Goal: Connect with others: Establish contact or relationships with other users

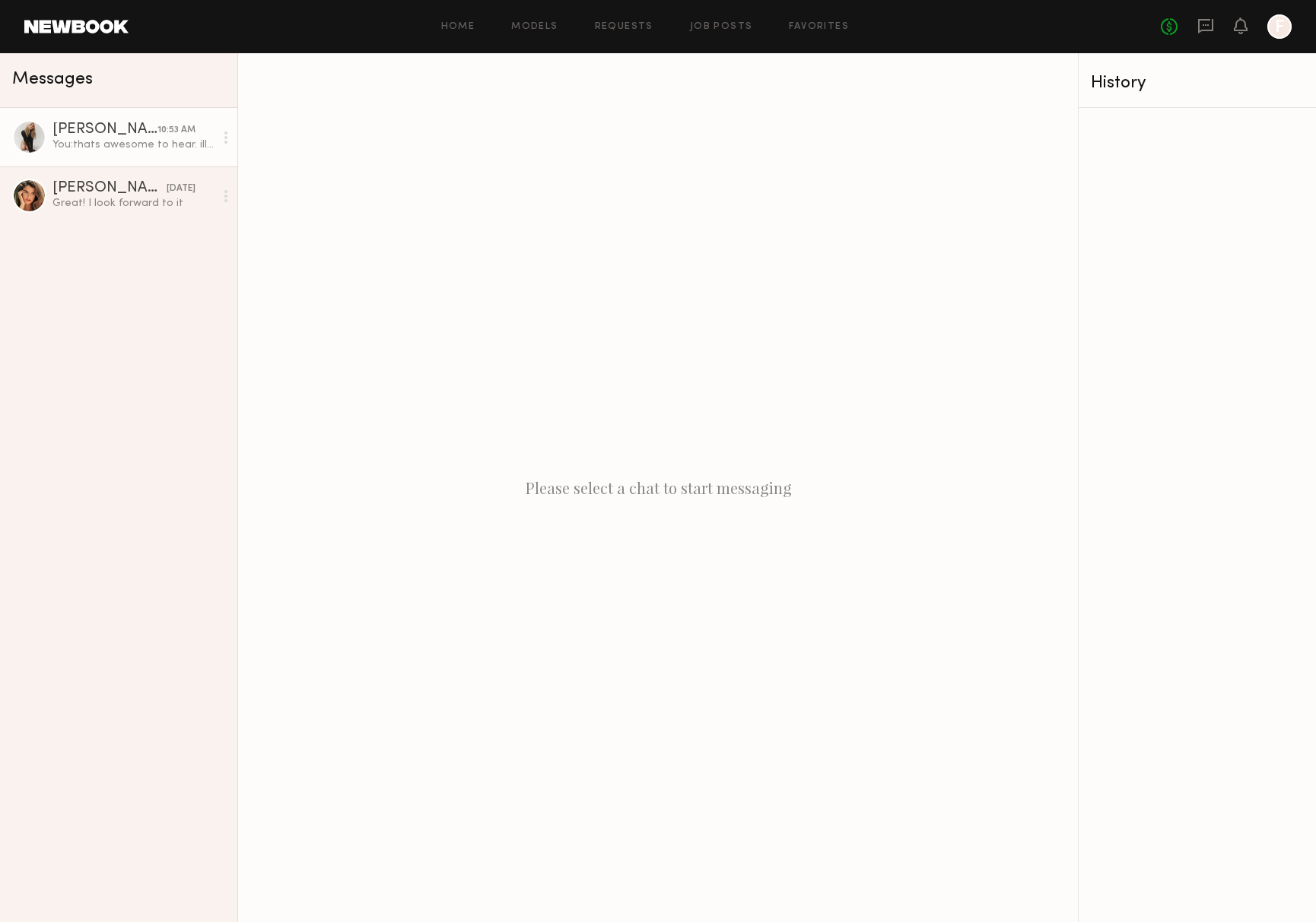
click at [114, 154] on link "[PERSON_NAME] 10:53 AM You: thats awesome to hear. ill get your profile over an…" at bounding box center [118, 137] width 237 height 59
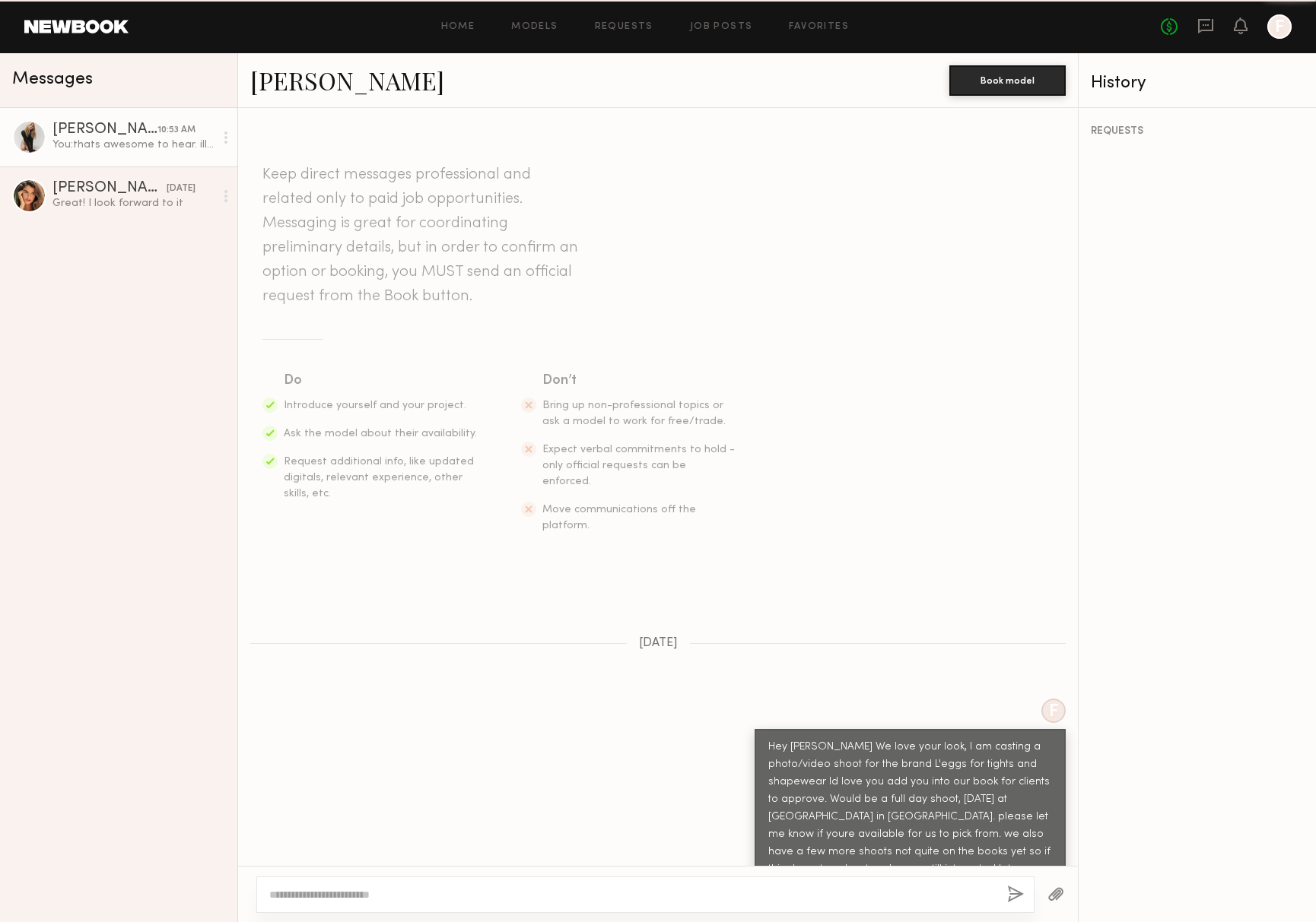
scroll to position [312, 0]
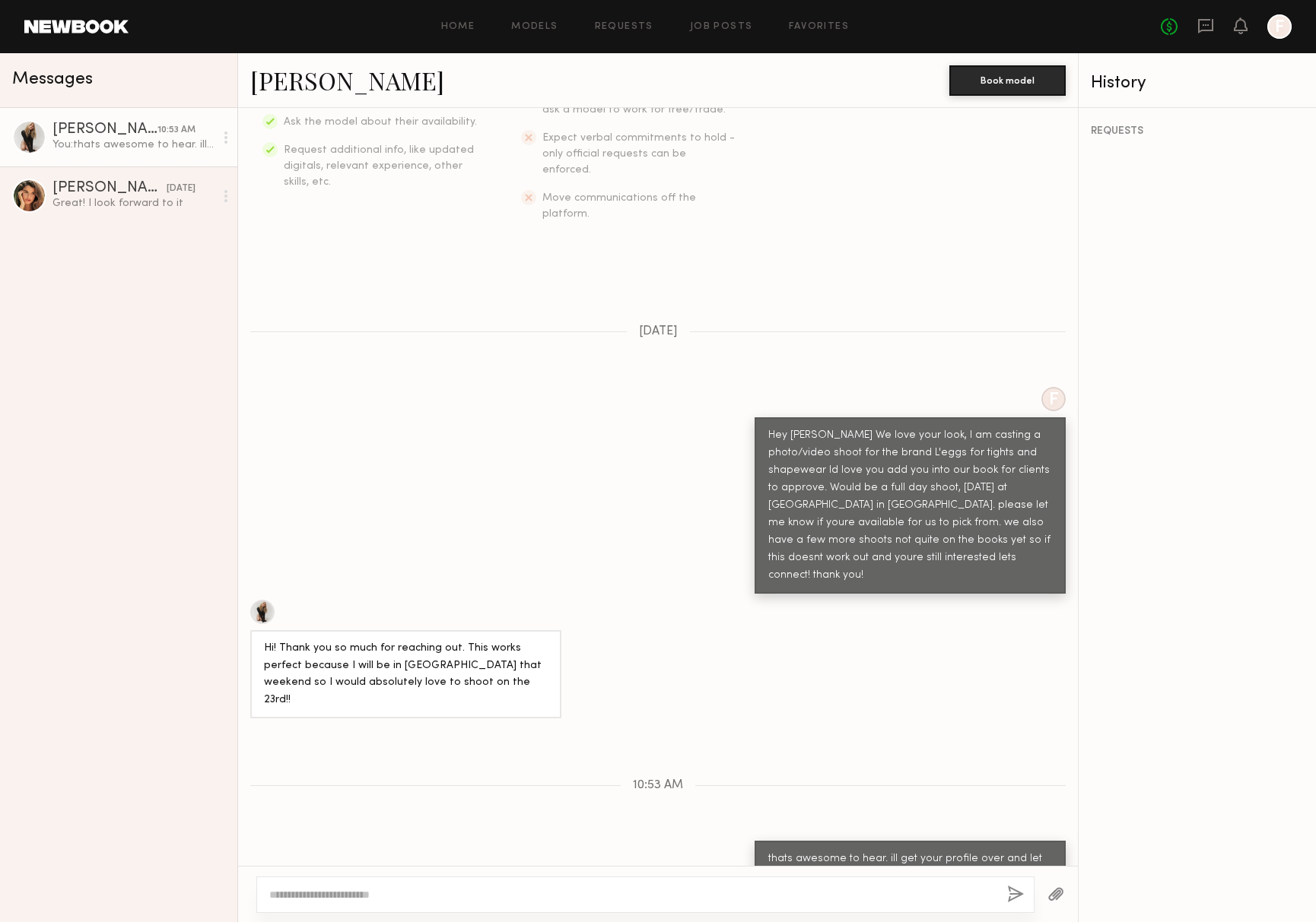
click at [302, 82] on link "[PERSON_NAME]" at bounding box center [347, 81] width 194 height 33
click at [836, 24] on link "Favorites" at bounding box center [819, 27] width 60 height 10
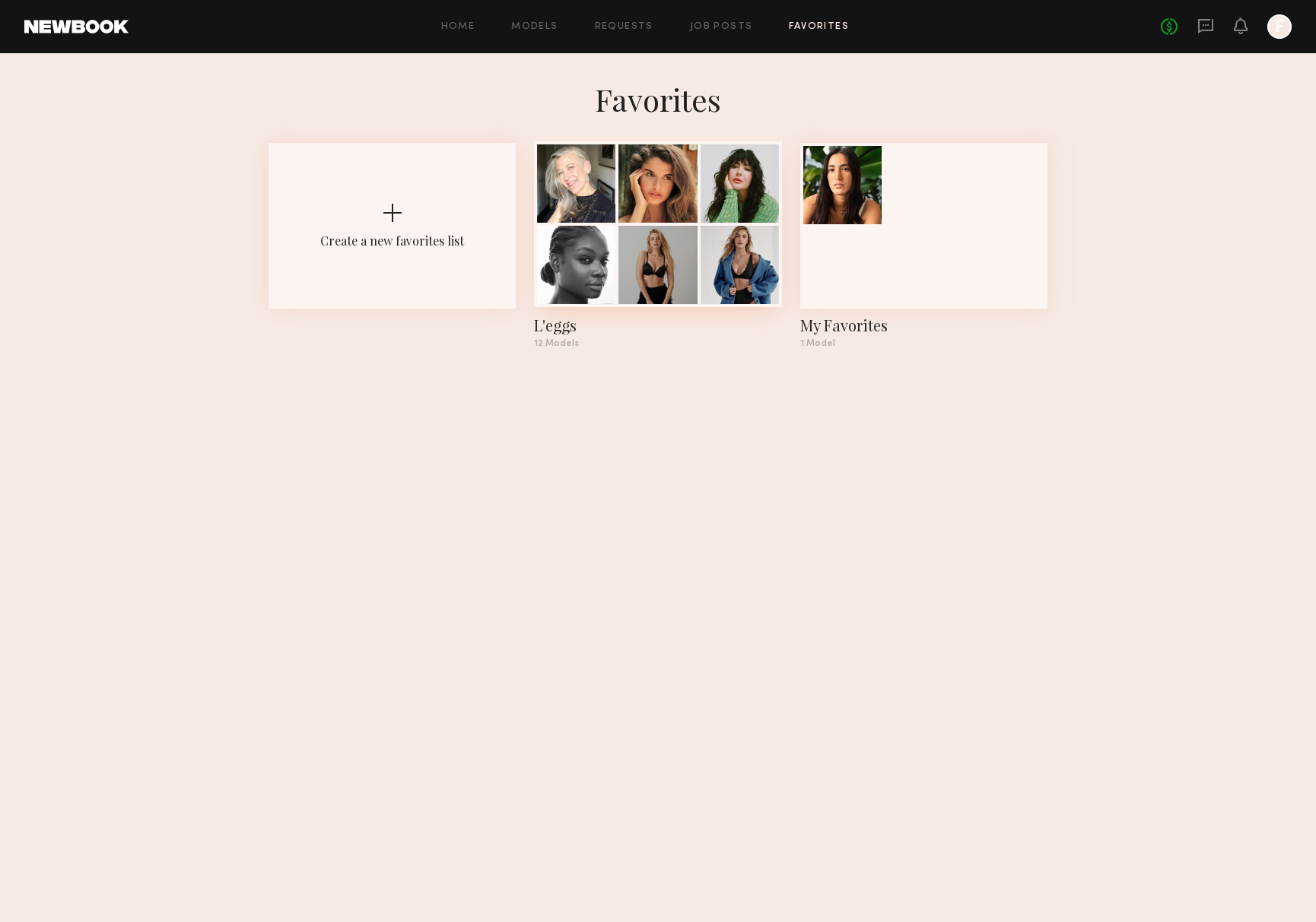
click at [573, 344] on div "12 Models" at bounding box center [657, 343] width 247 height 10
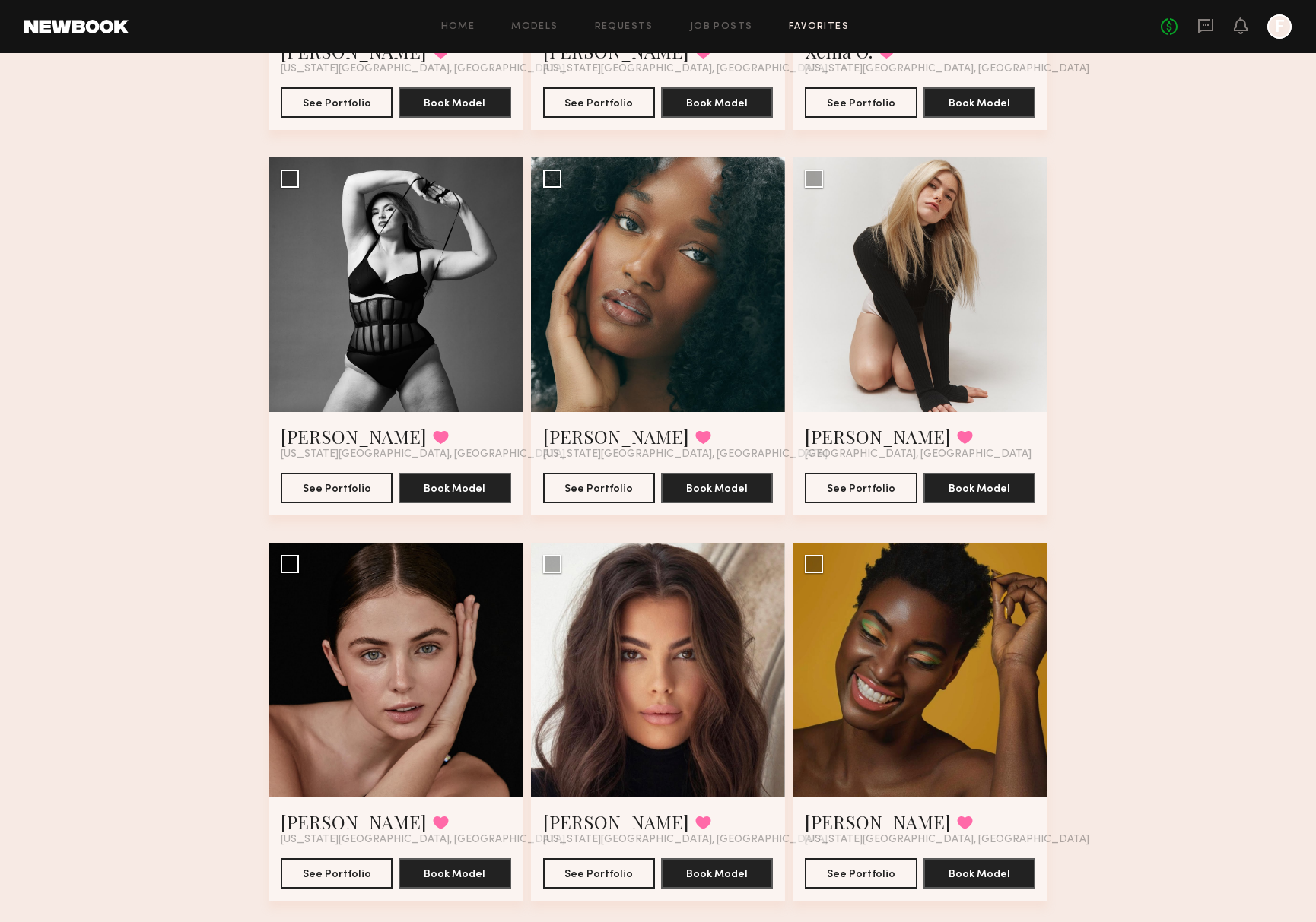
scroll to position [818, 0]
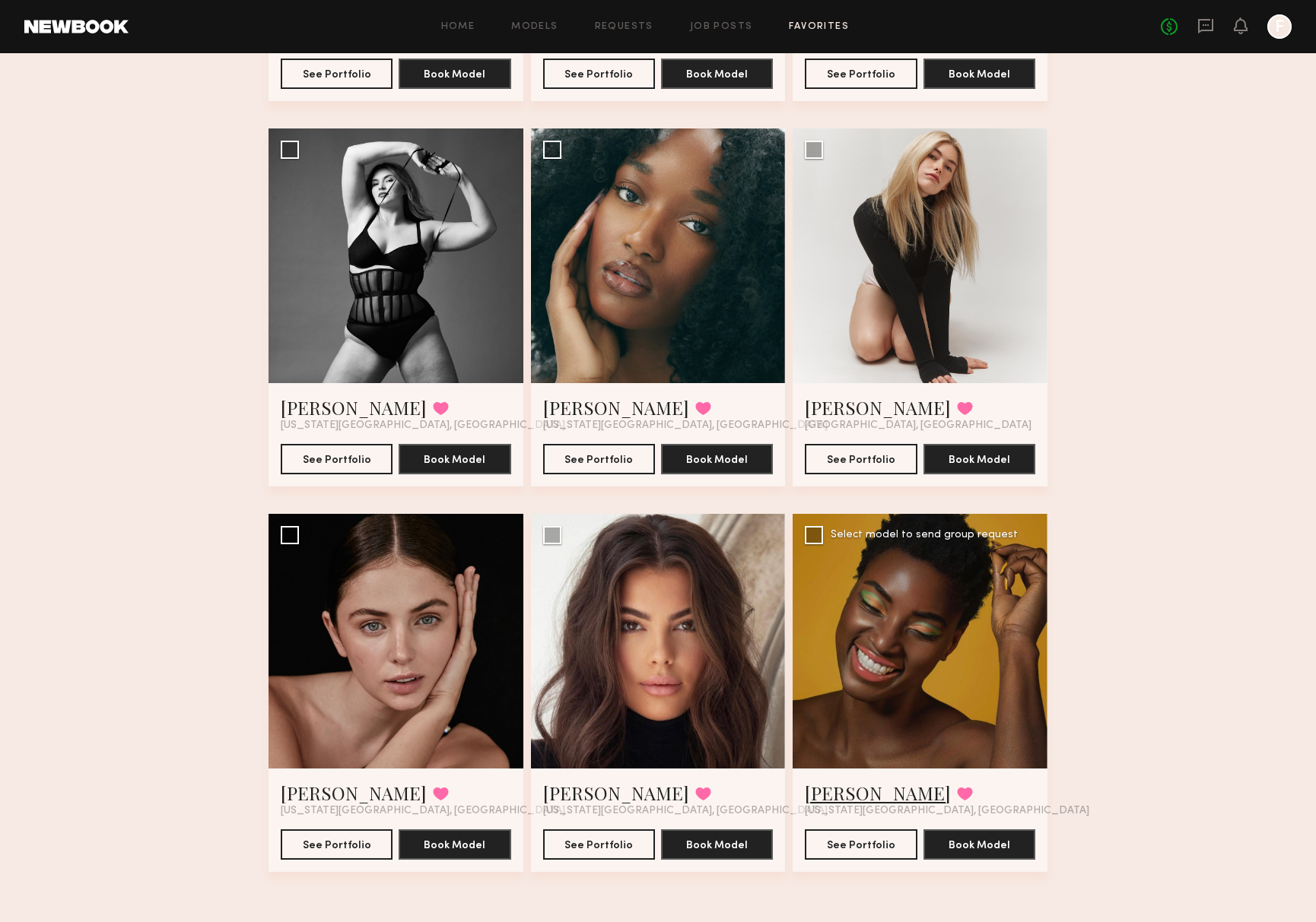
click at [861, 785] on link "[PERSON_NAME]" at bounding box center [877, 792] width 146 height 24
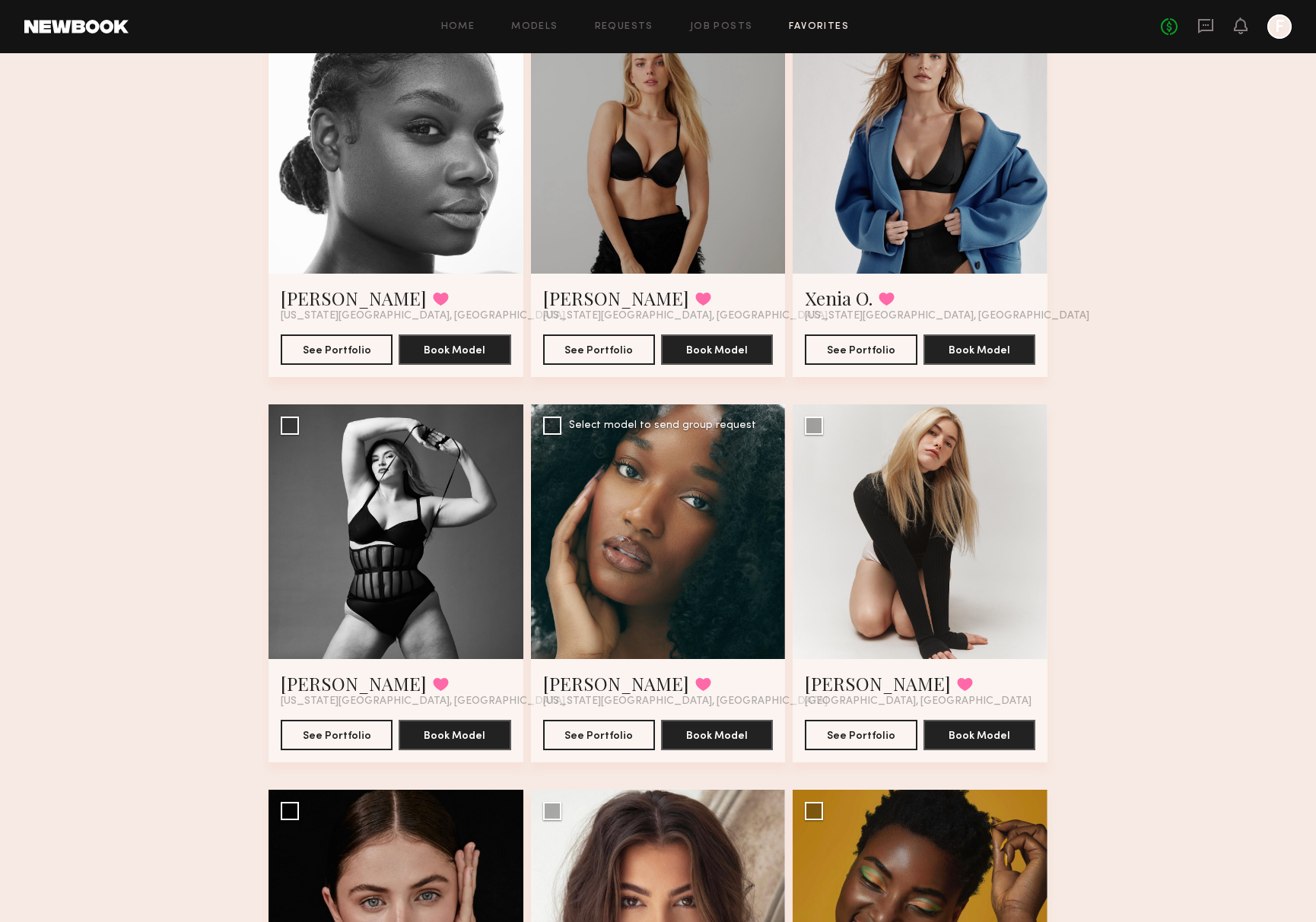
scroll to position [435, 0]
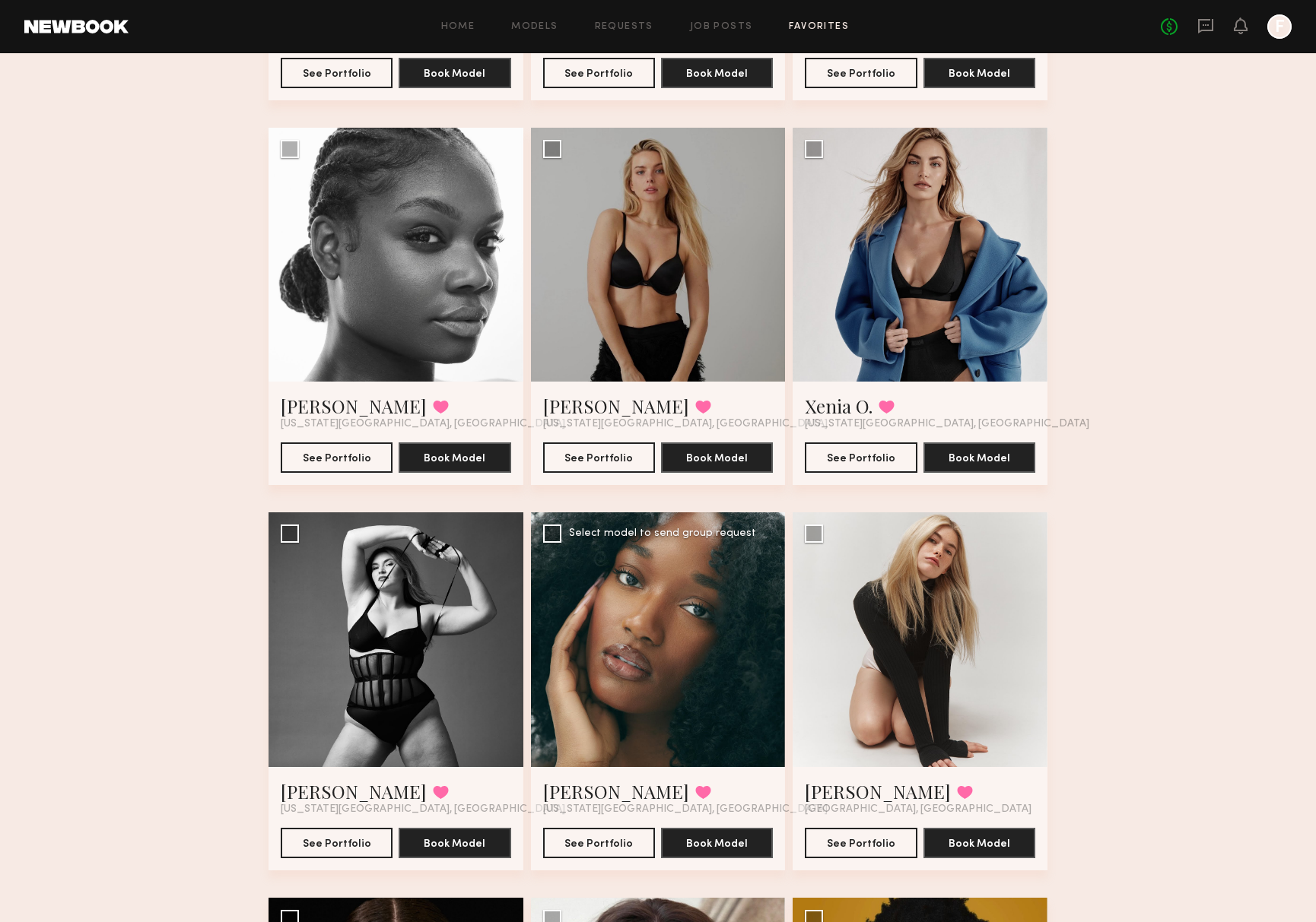
click at [626, 745] on div at bounding box center [658, 639] width 254 height 254
click at [644, 846] on button "See Portfolio" at bounding box center [599, 842] width 111 height 31
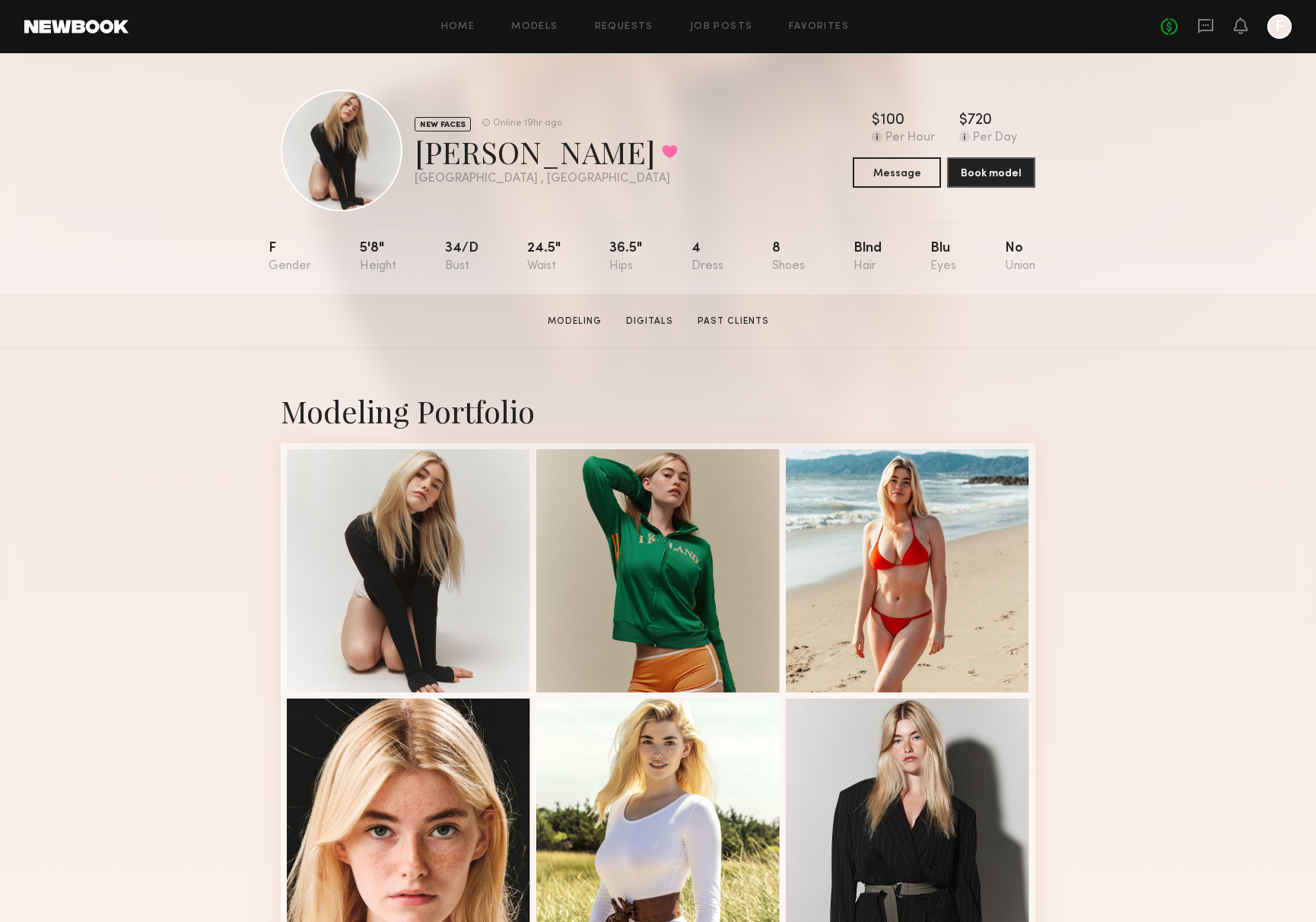
click at [586, 324] on link "Modeling" at bounding box center [574, 321] width 66 height 13
click at [896, 173] on button "Message" at bounding box center [897, 172] width 88 height 31
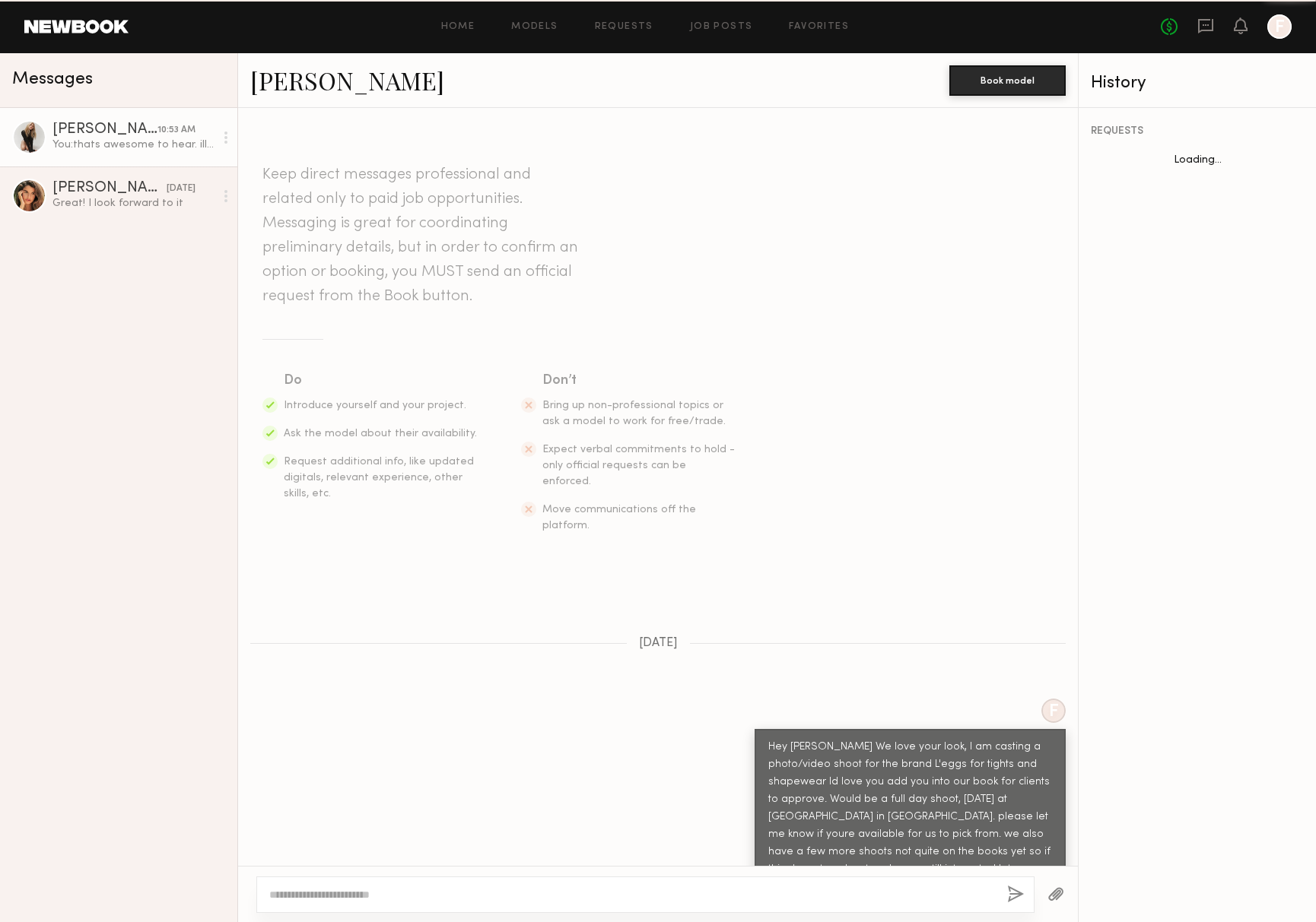
scroll to position [312, 0]
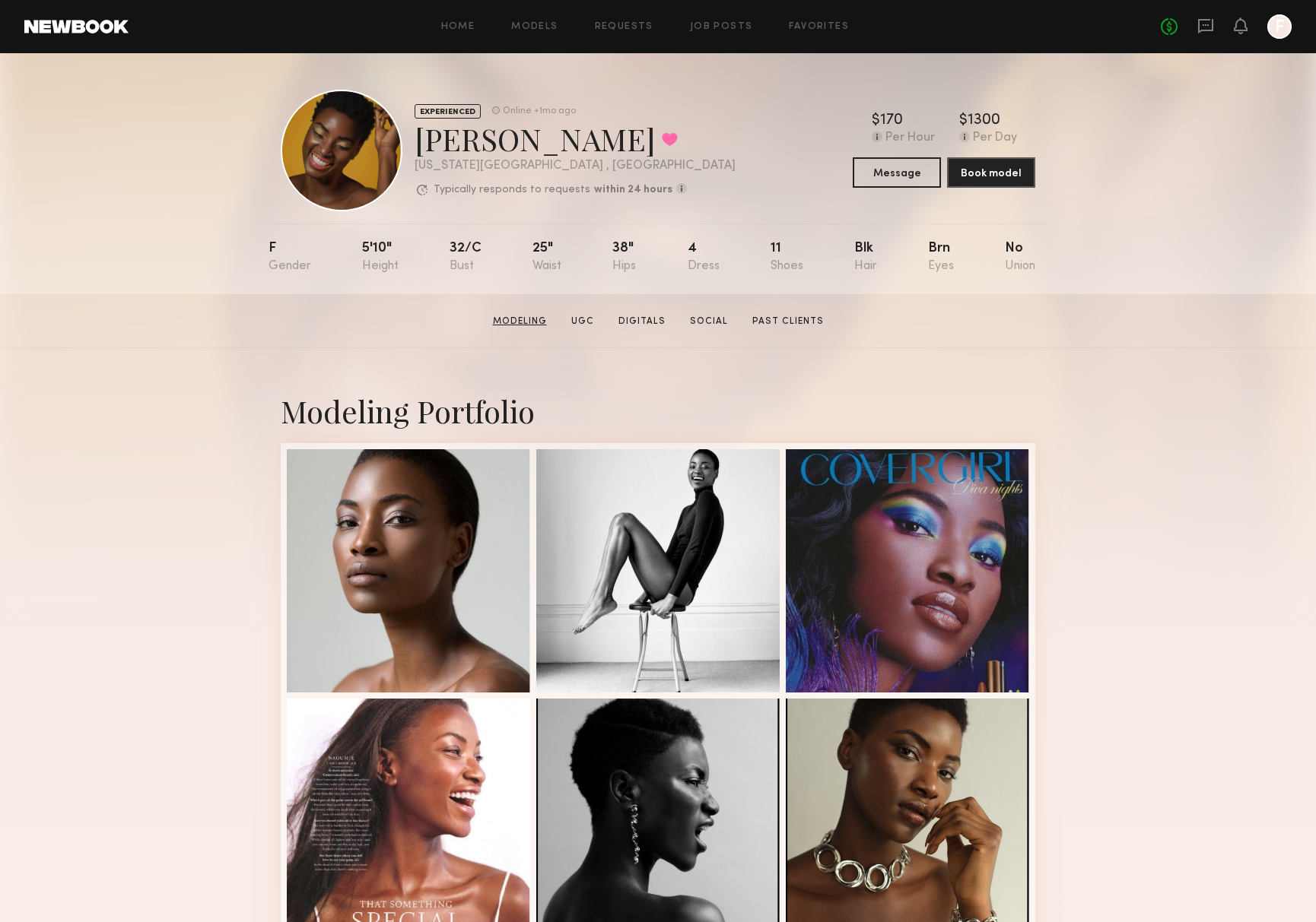
click at [544, 319] on link "Modeling" at bounding box center [519, 321] width 66 height 13
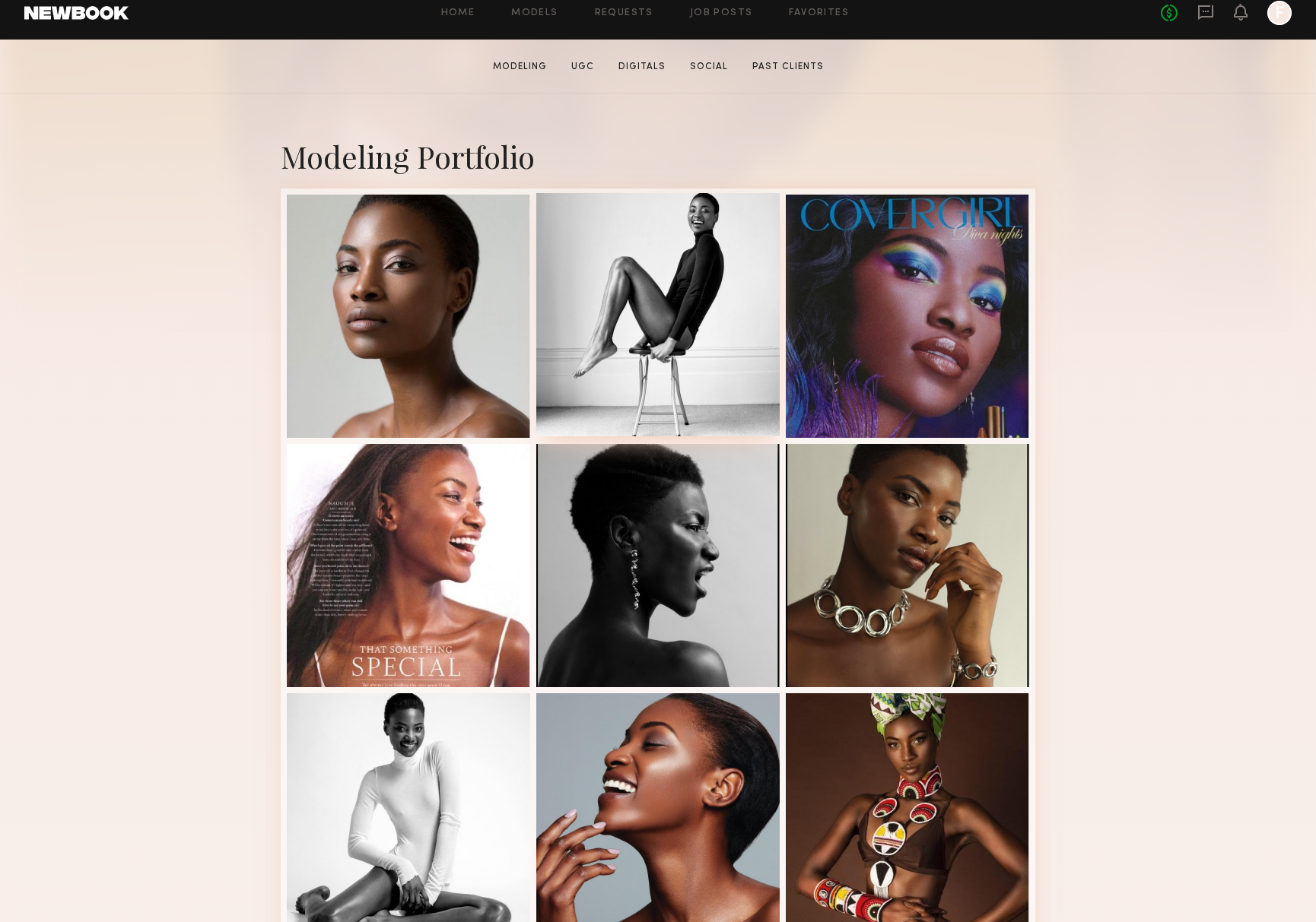
scroll to position [256, 0]
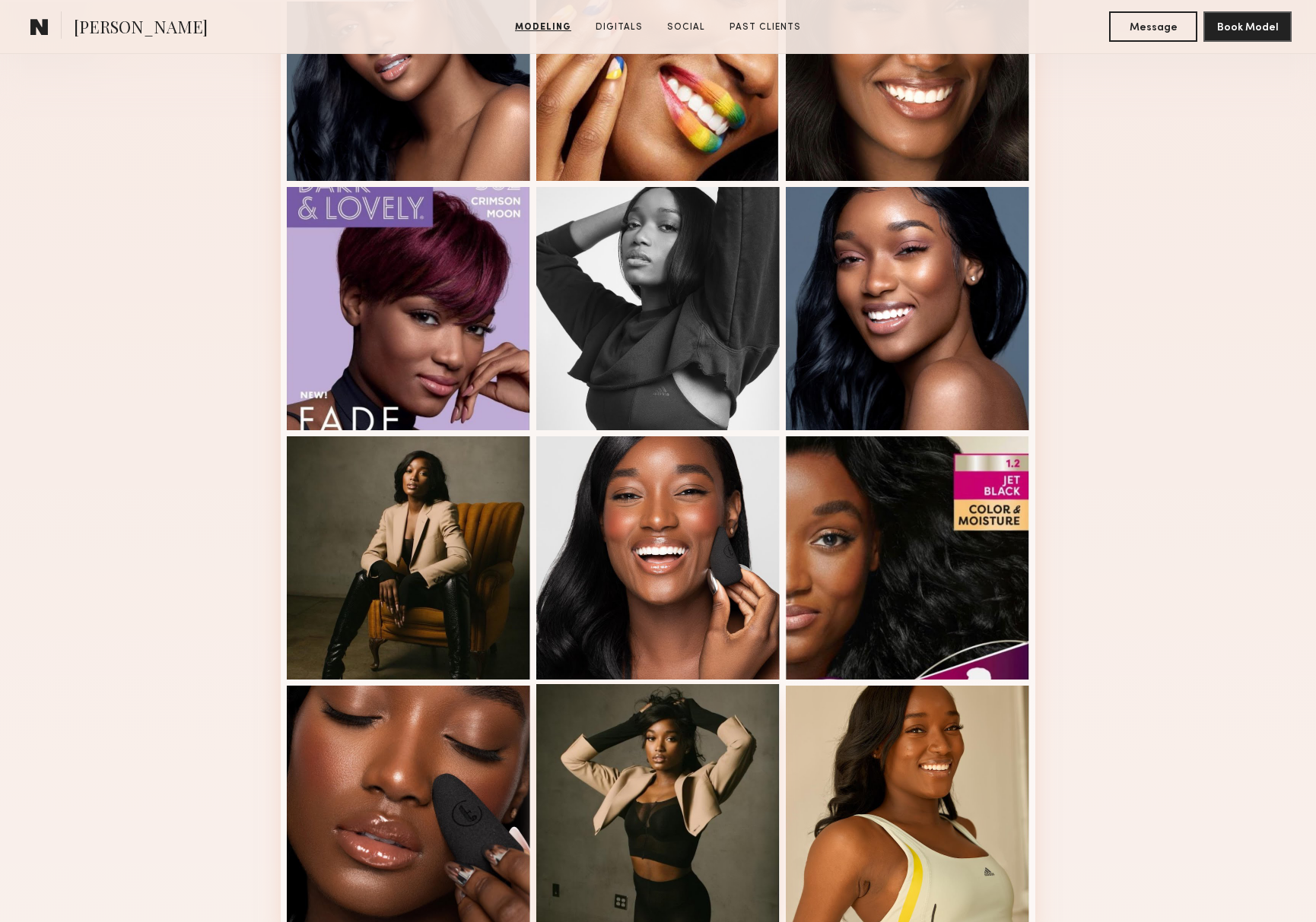
scroll to position [668, 0]
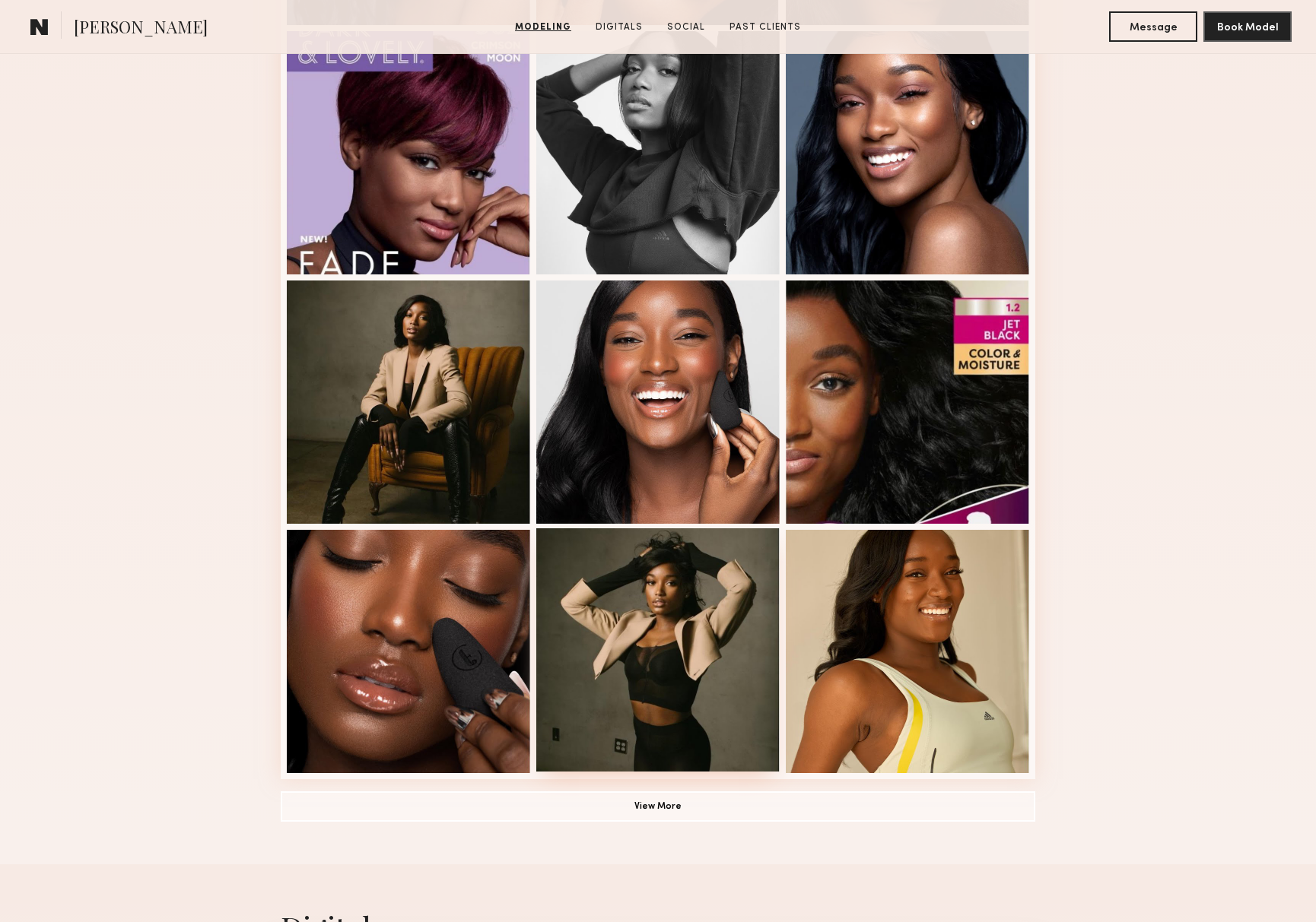
click at [700, 625] on div at bounding box center [658, 650] width 244 height 244
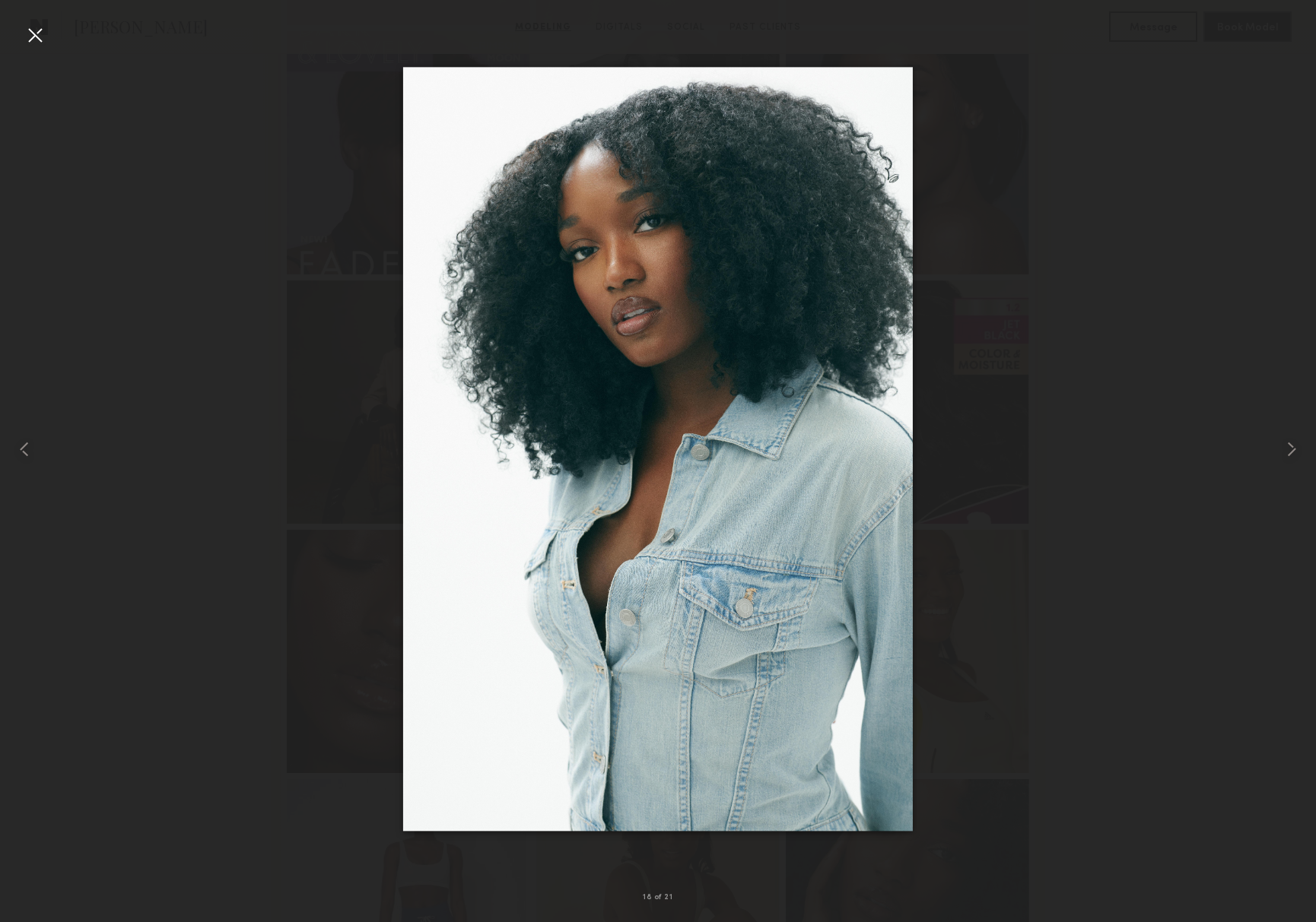
click at [154, 451] on div at bounding box center [658, 448] width 1316 height 849
click at [34, 41] on div at bounding box center [35, 35] width 24 height 24
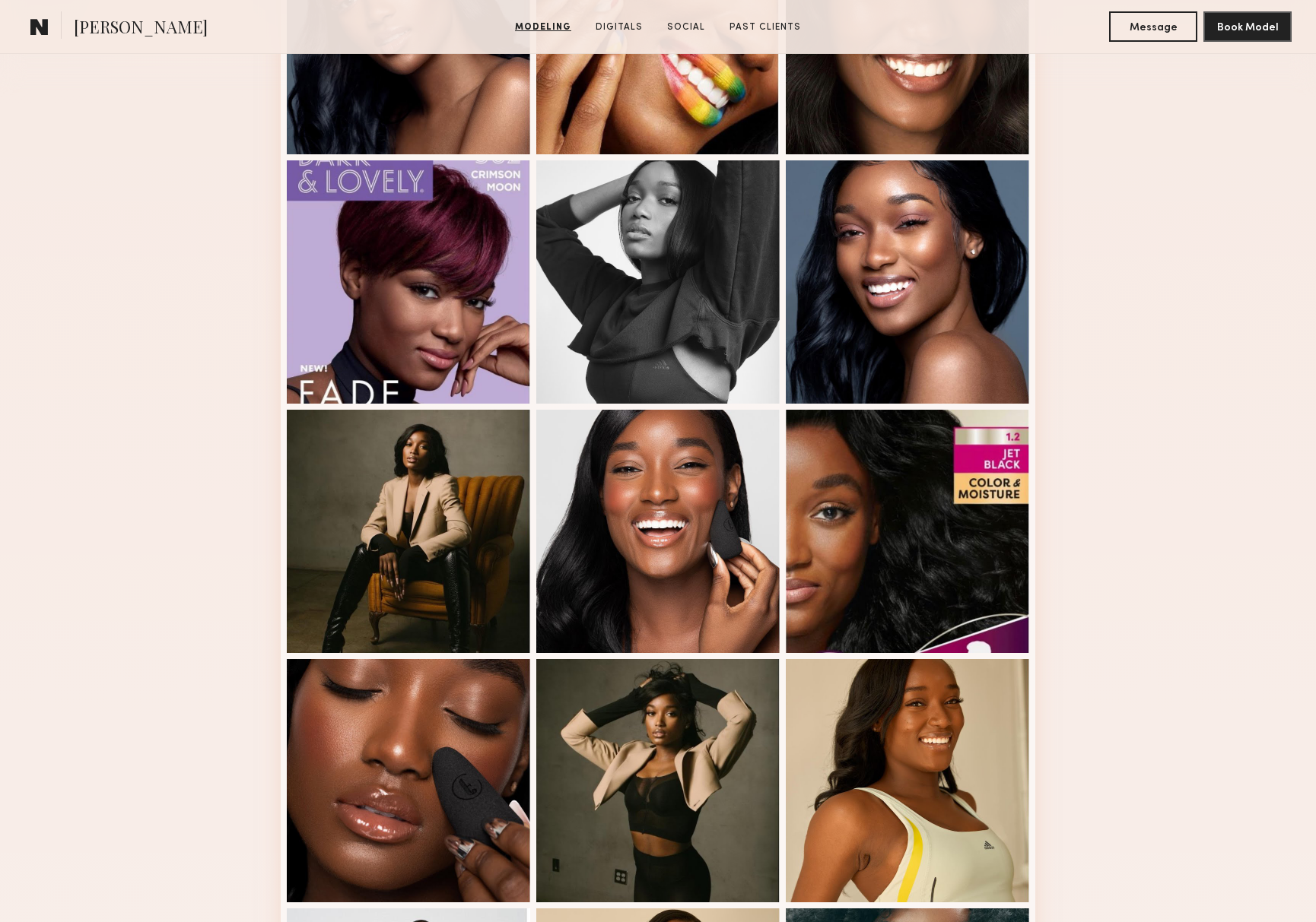
scroll to position [0, 0]
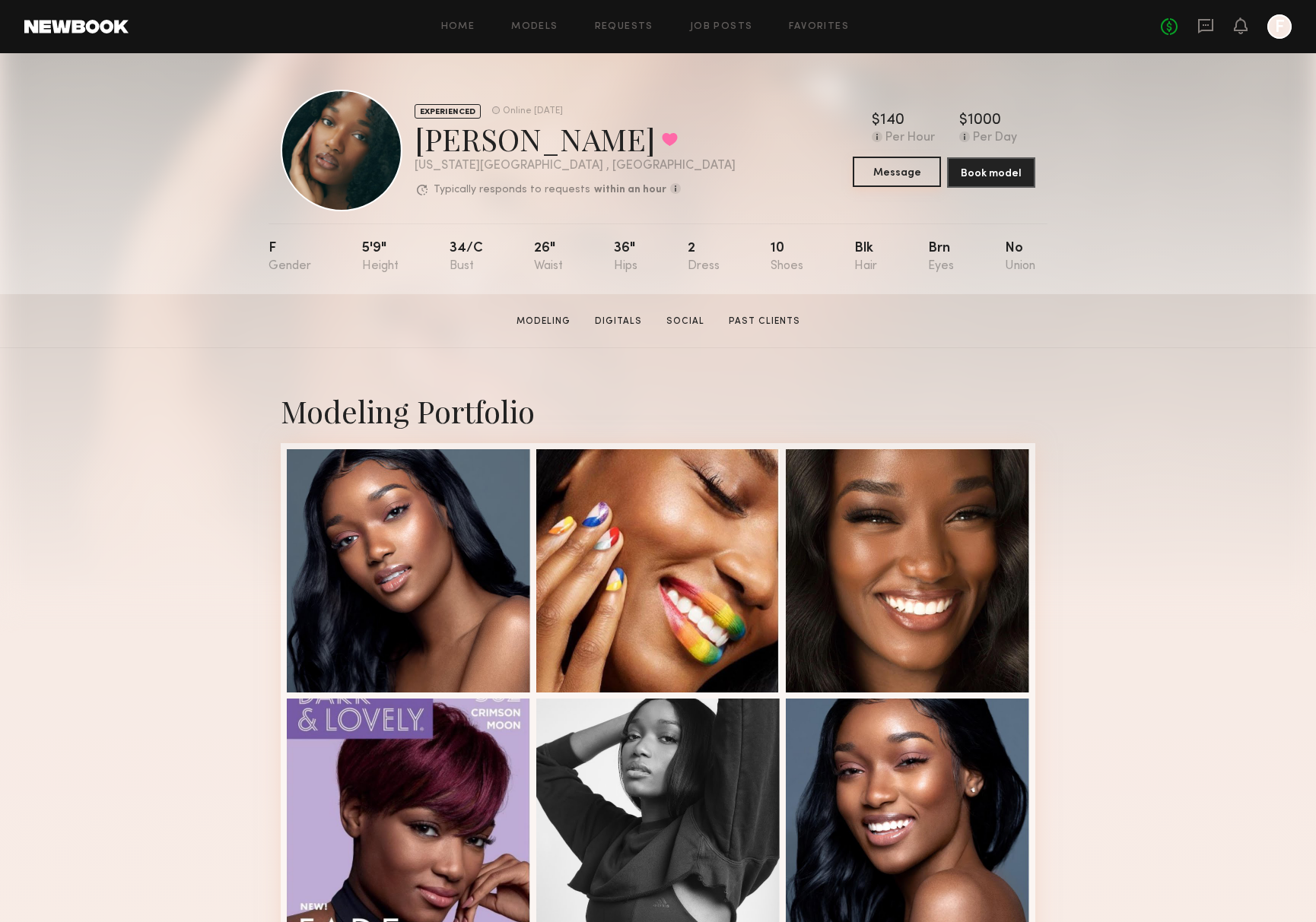
click at [896, 181] on button "Message" at bounding box center [897, 172] width 88 height 31
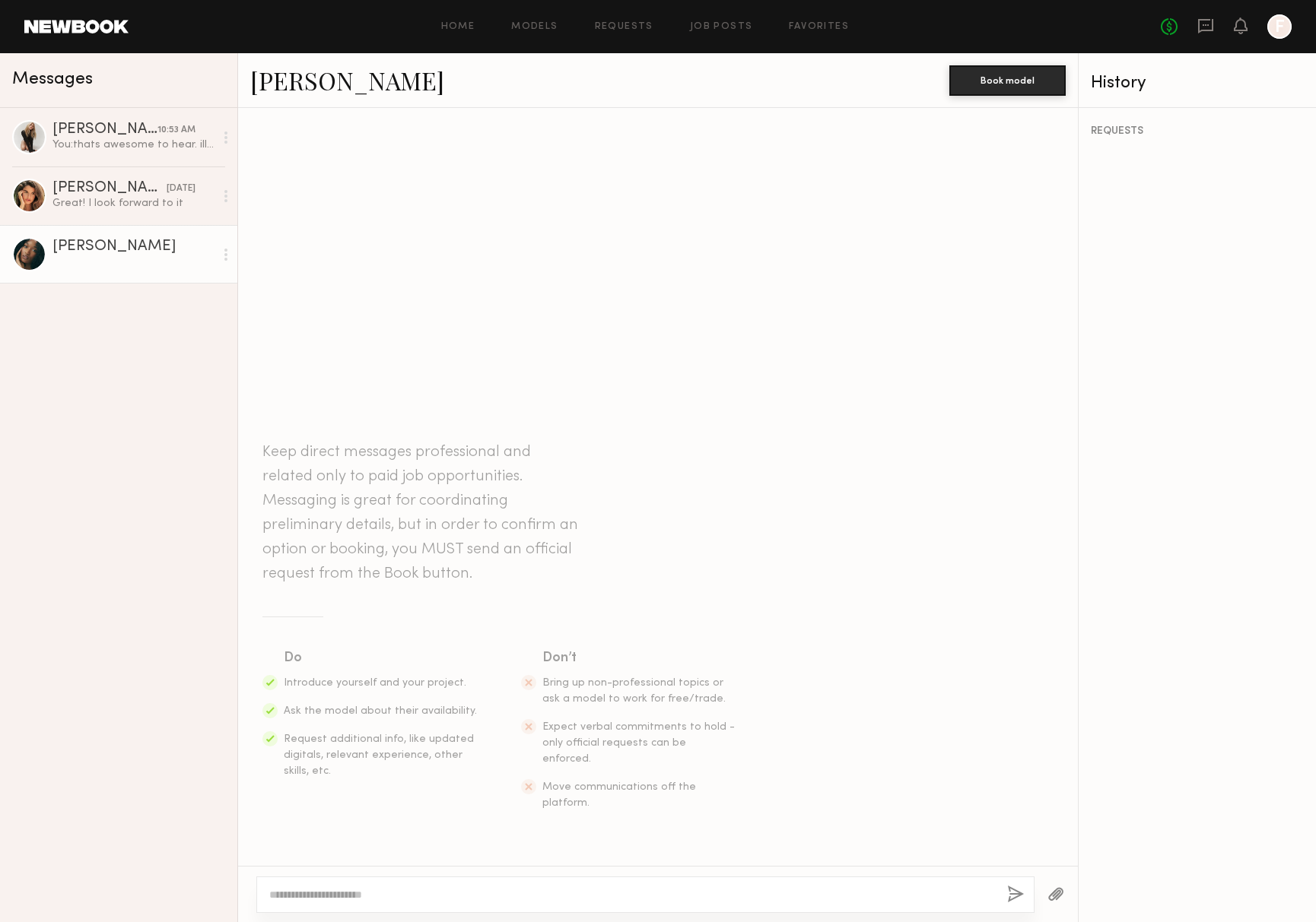
click at [341, 885] on div at bounding box center [645, 895] width 778 height 36
click at [336, 891] on textarea at bounding box center [632, 895] width 726 height 15
type textarea "*"
paste textarea "**********"
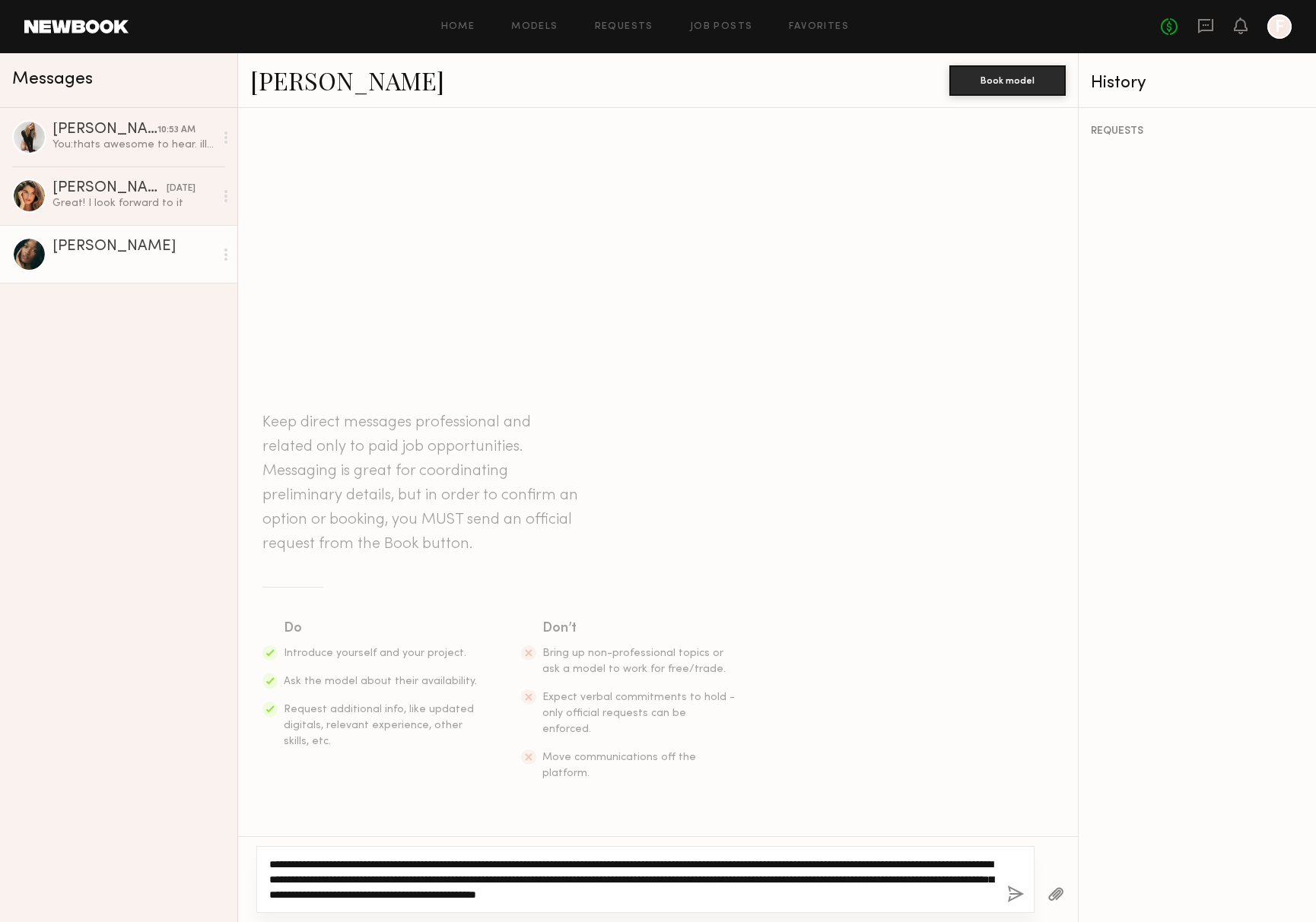
type textarea "**********"
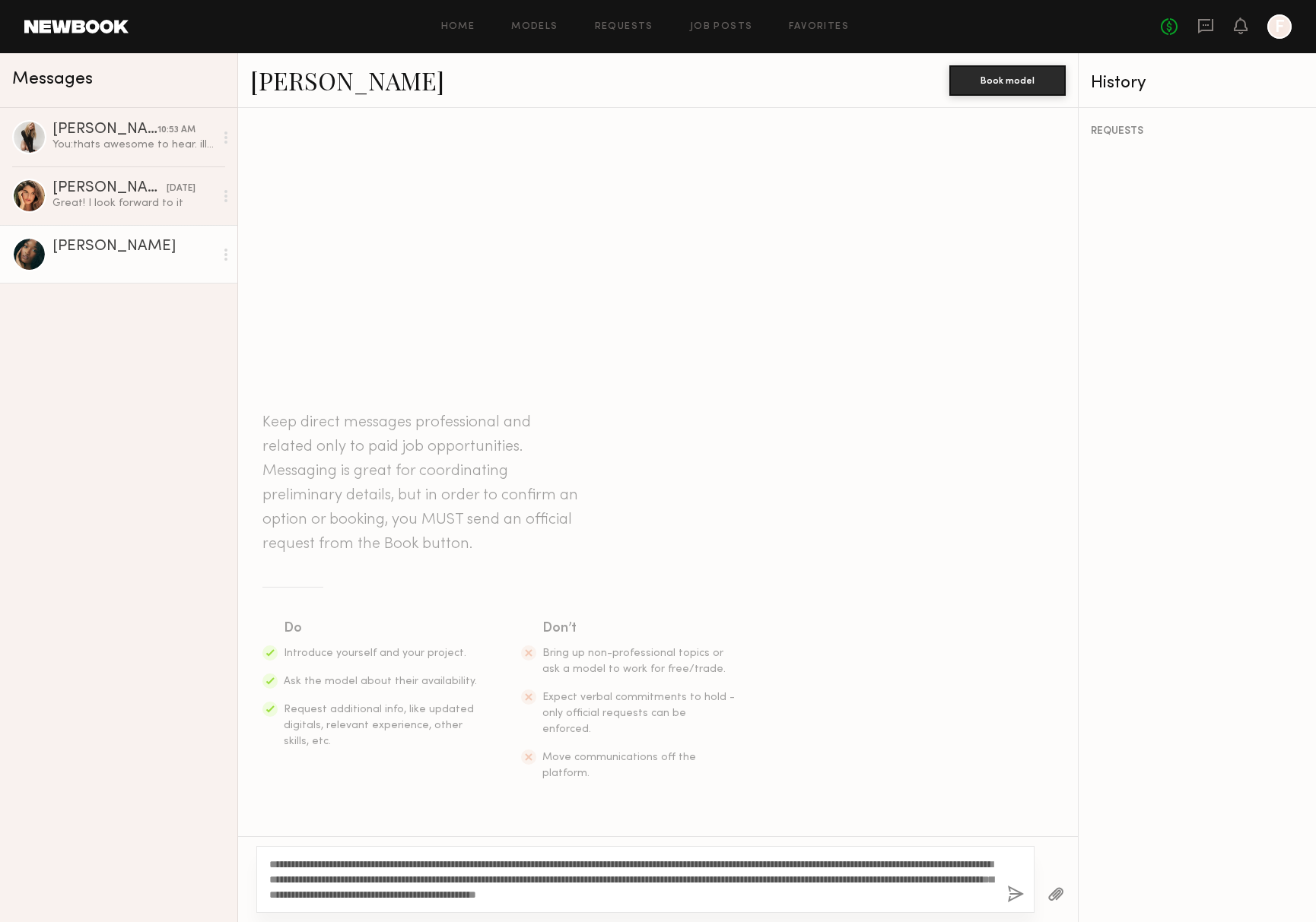
click at [1016, 889] on button "button" at bounding box center [1015, 895] width 16 height 19
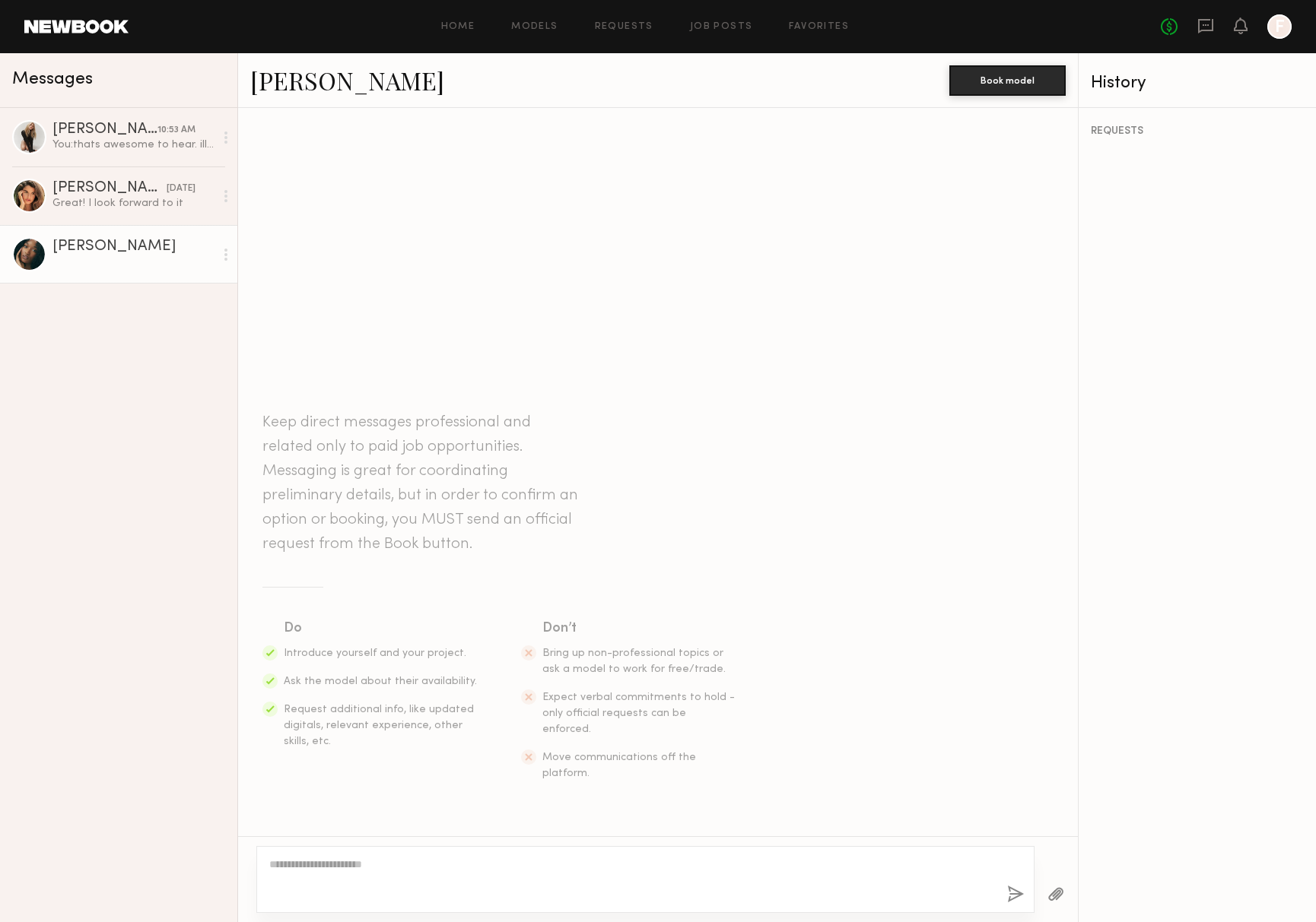
scroll to position [11, 0]
